Goal: Find contact information

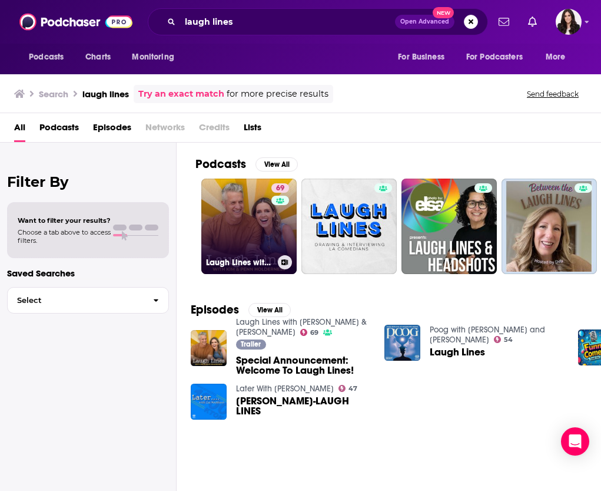
click at [239, 209] on link "69 Laugh Lines with [PERSON_NAME] & [PERSON_NAME]" at bounding box center [248, 225] width 95 height 95
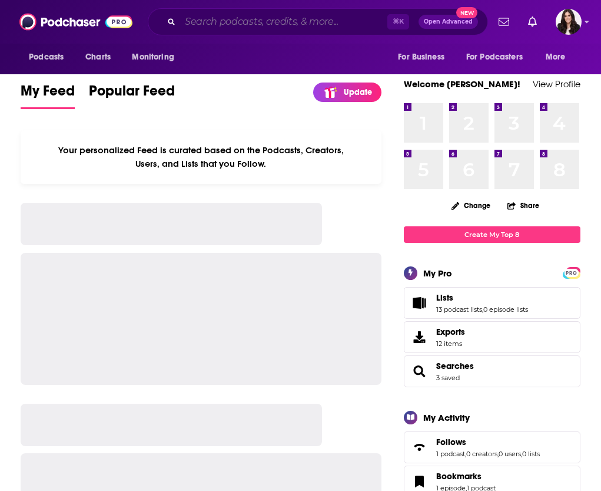
click at [324, 19] on input "Search podcasts, credits, & more..." at bounding box center [283, 21] width 207 height 19
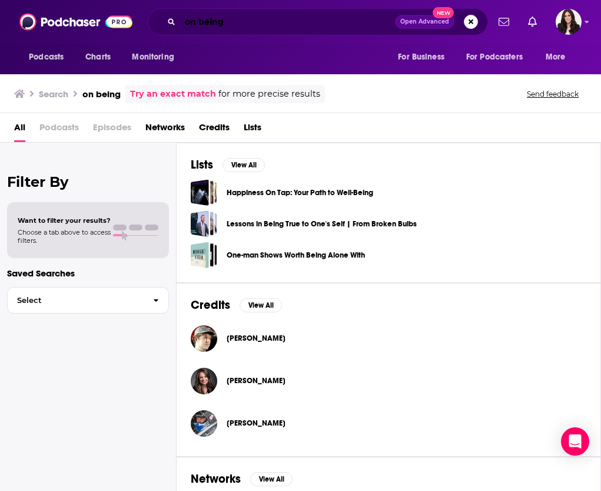
click at [242, 24] on input "on being" at bounding box center [287, 21] width 215 height 19
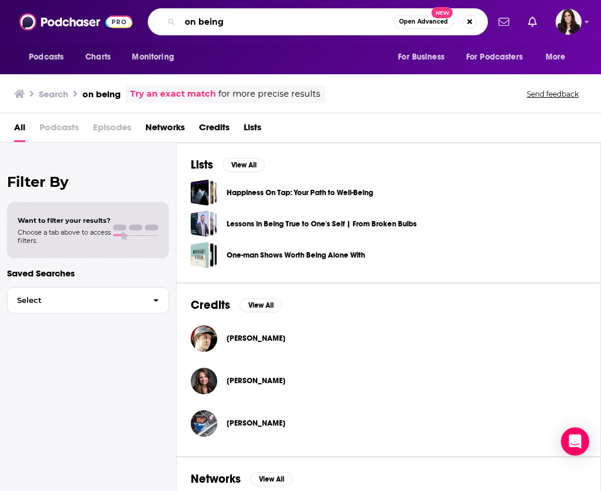
click at [242, 24] on input "on being" at bounding box center [287, 21] width 214 height 19
type input "[DEMOGRAPHIC_DATA][PERSON_NAME]"
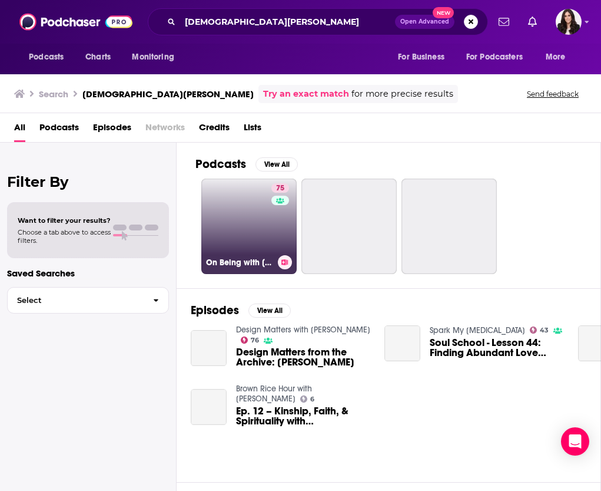
click at [254, 208] on link "75 On Being with [PERSON_NAME]" at bounding box center [248, 225] width 95 height 95
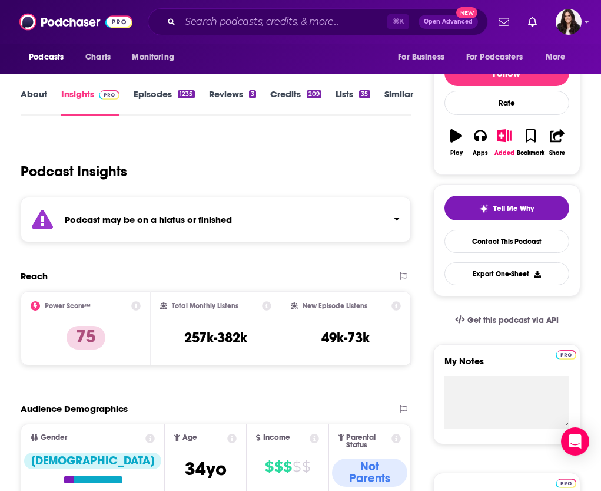
scroll to position [125, 0]
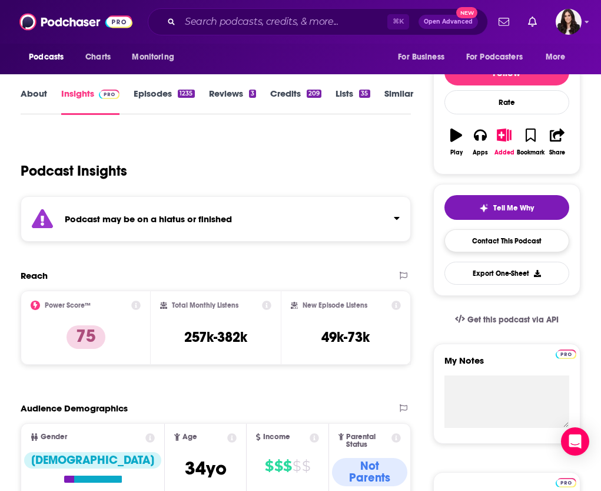
click at [512, 249] on link "Contact This Podcast" at bounding box center [507, 240] width 125 height 23
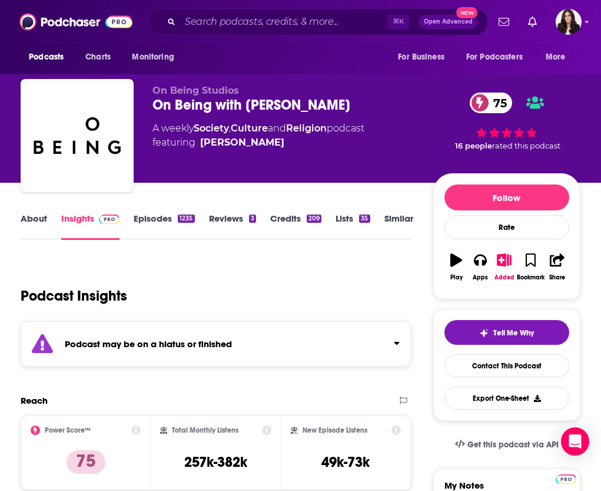
click at [161, 221] on link "Episodes 1235" at bounding box center [164, 226] width 61 height 27
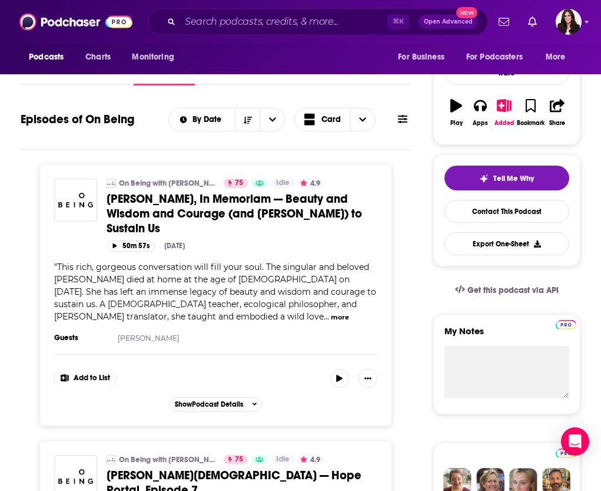
scroll to position [154, 0]
